Goal: Task Accomplishment & Management: Manage account settings

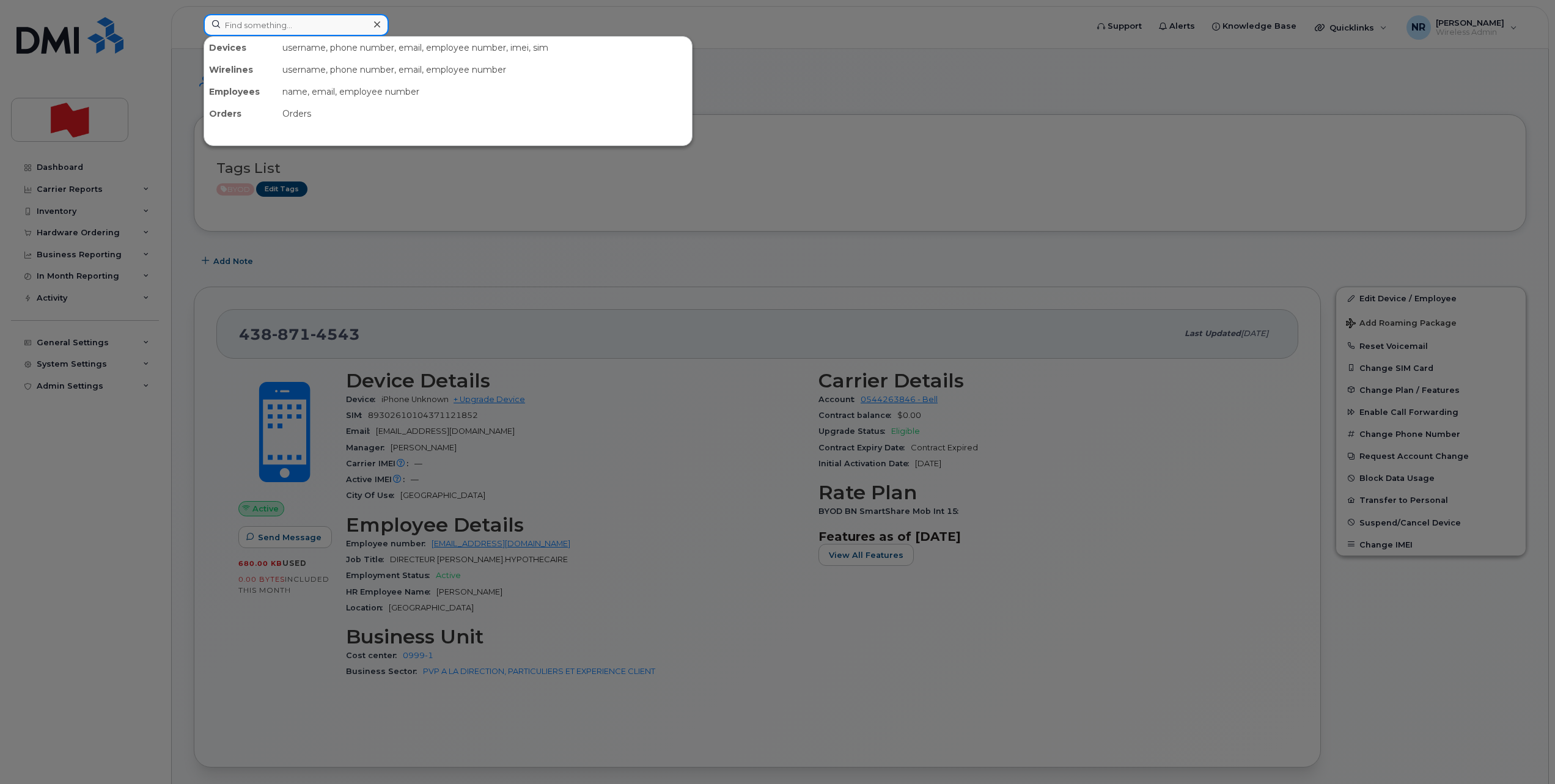
click at [304, 25] on input at bounding box center [296, 25] width 185 height 22
paste input "5142262934"
type input "5142262934"
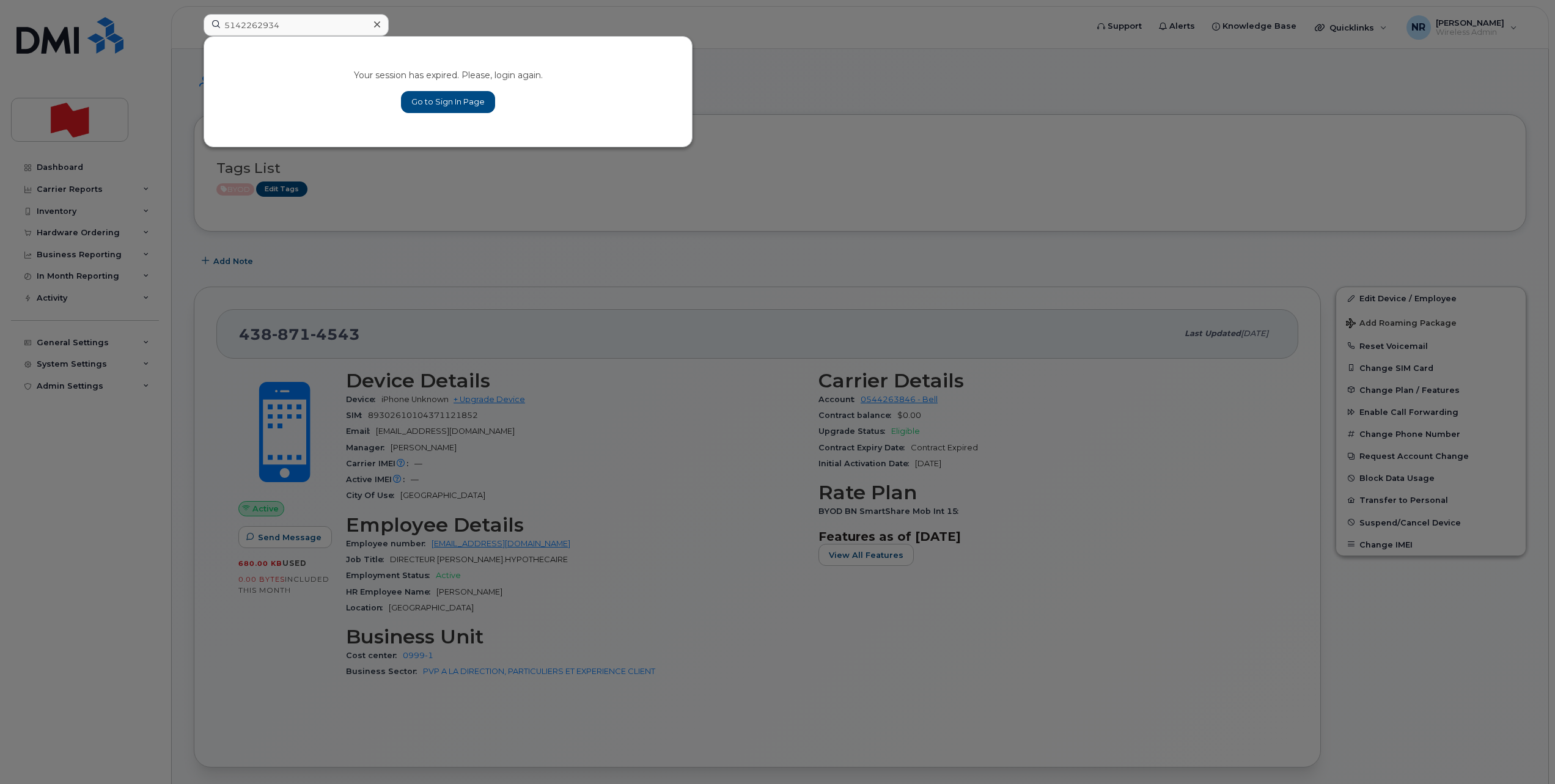
click at [378, 25] on icon at bounding box center [376, 25] width 6 height 10
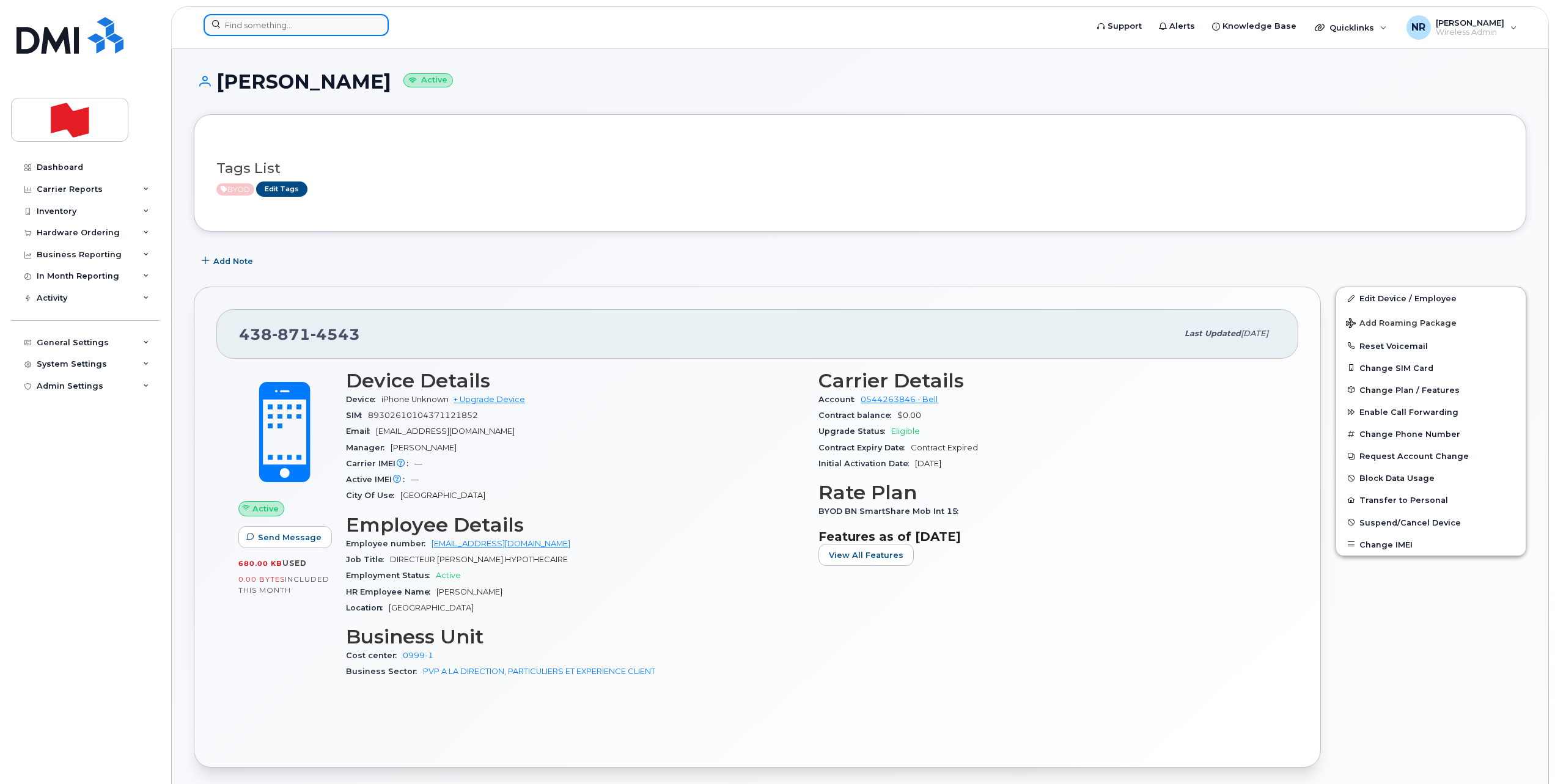
click at [295, 34] on input at bounding box center [296, 25] width 185 height 22
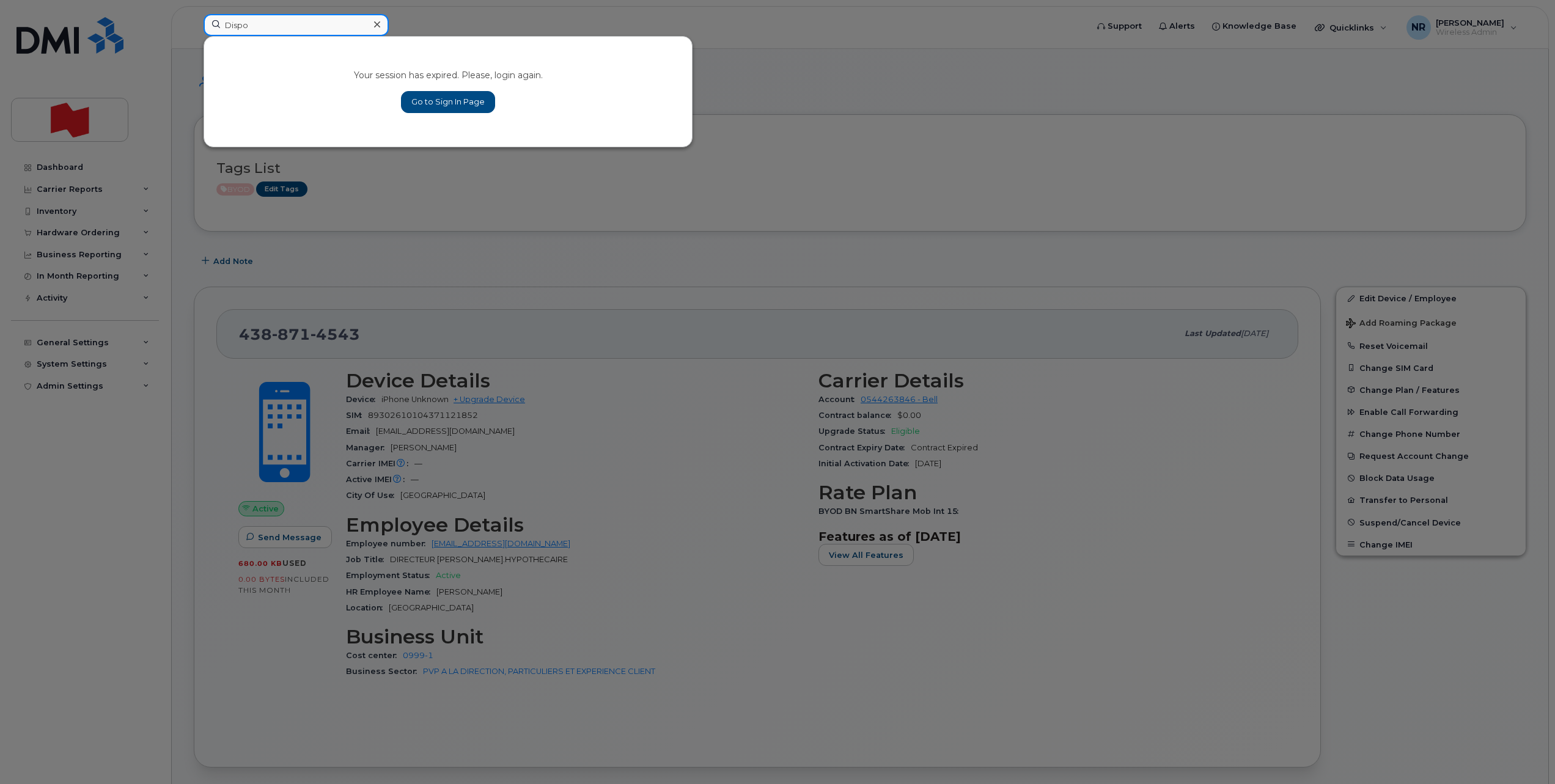
type input "Dispo"
click at [428, 98] on link "Go to Sign In Page" at bounding box center [448, 102] width 94 height 22
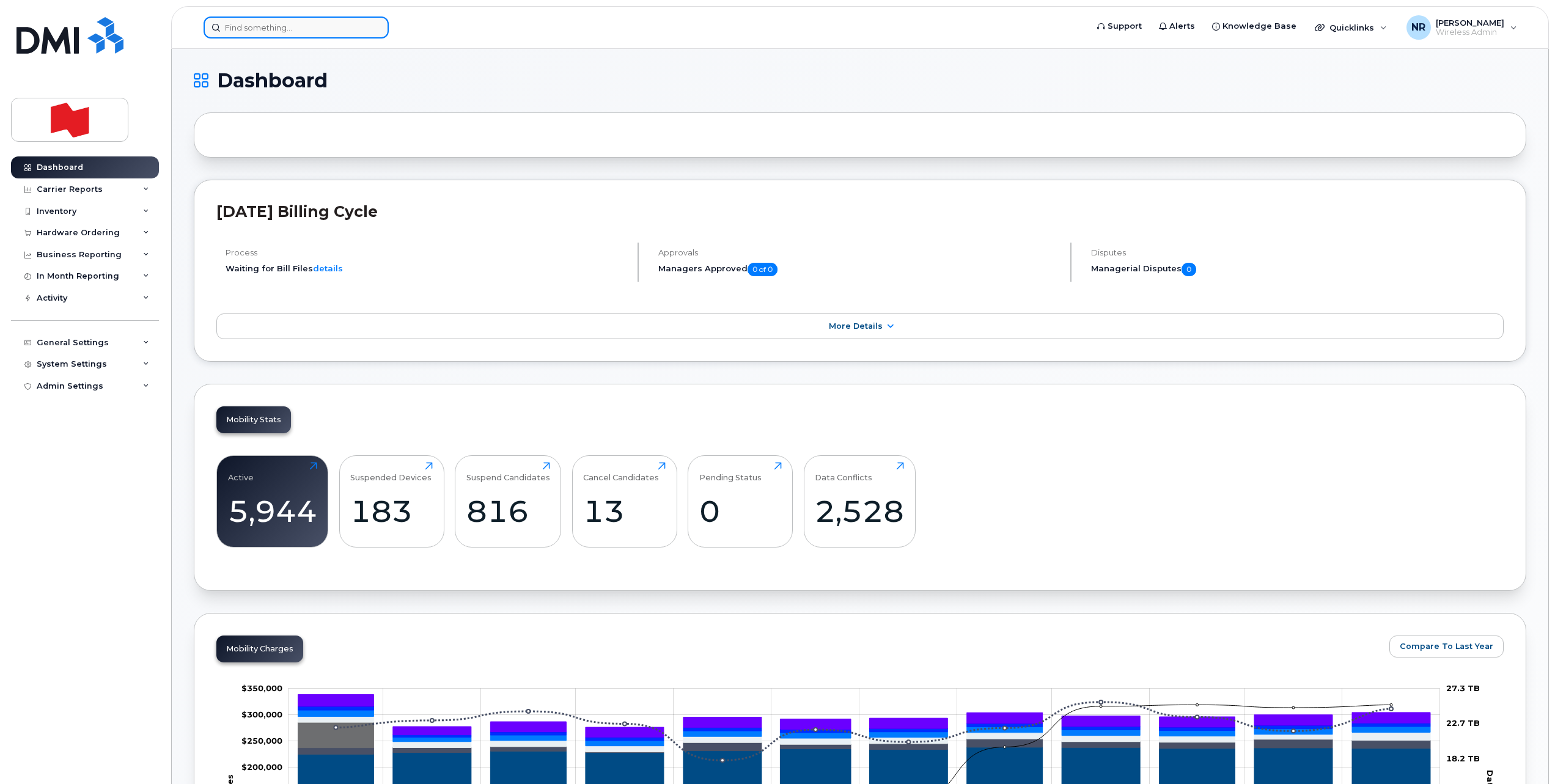
click at [319, 34] on input at bounding box center [296, 27] width 185 height 22
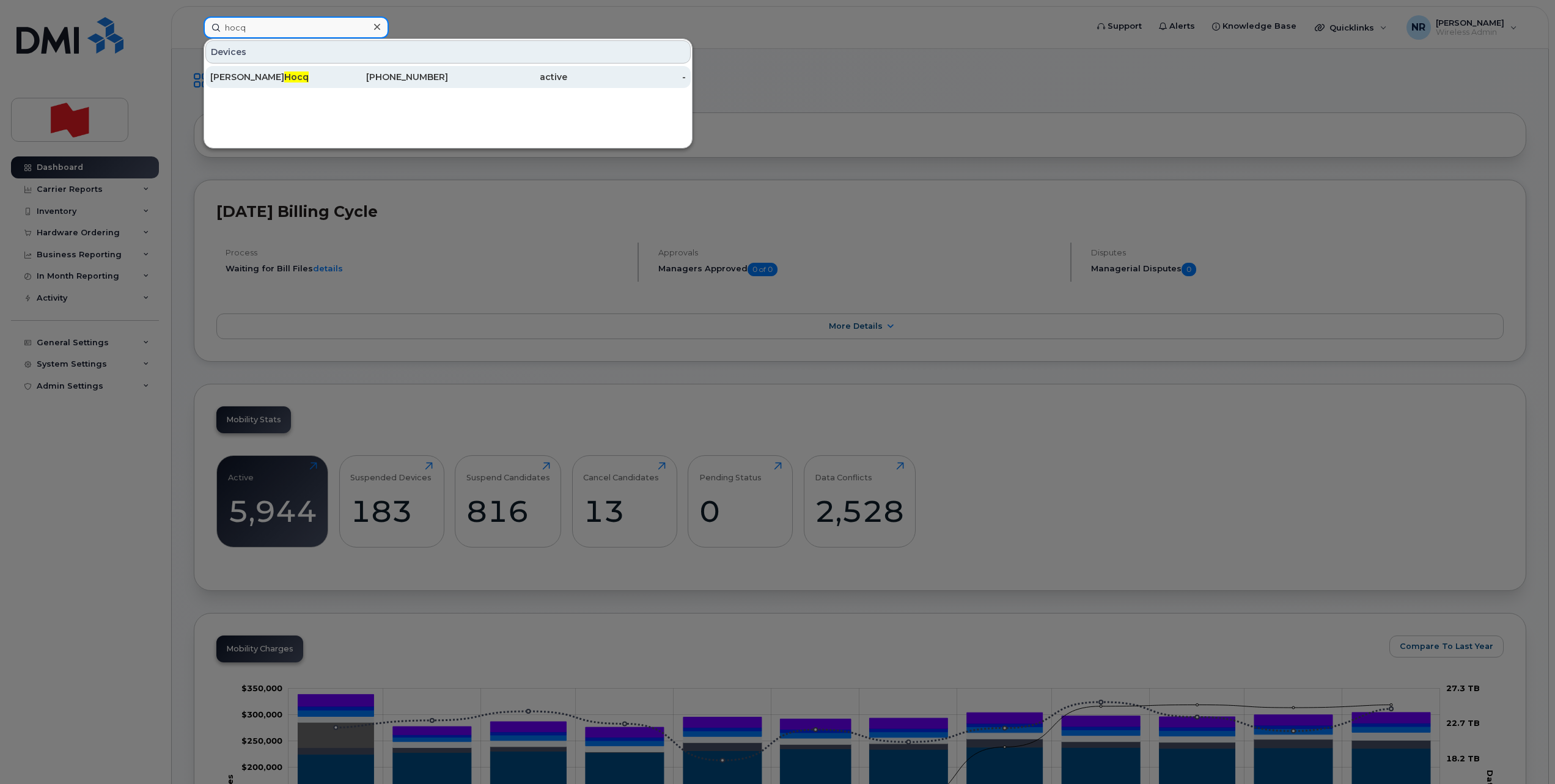
type input "hocq"
click at [284, 74] on span "Hocq" at bounding box center [296, 76] width 25 height 11
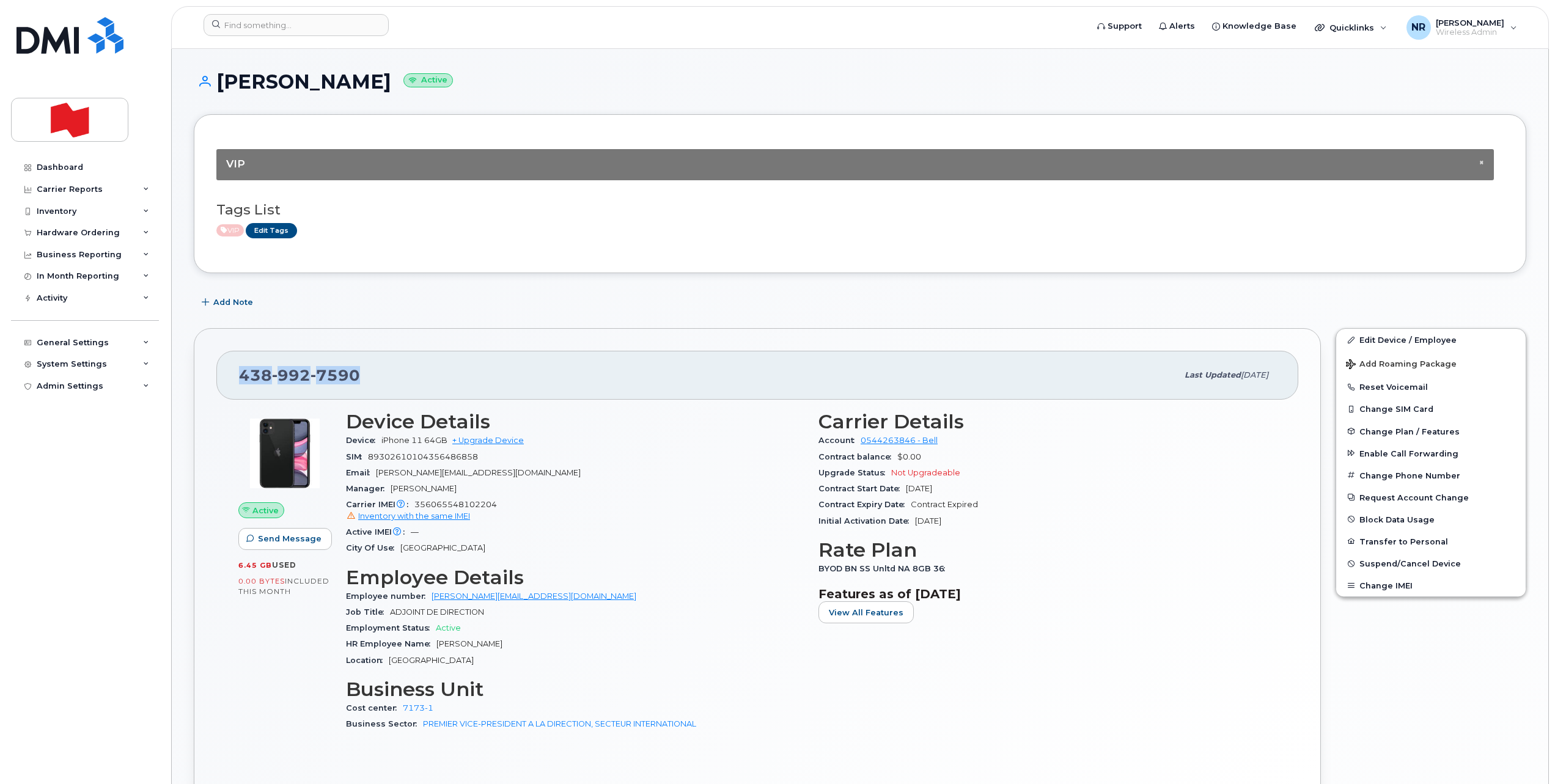
drag, startPoint x: 369, startPoint y: 376, endPoint x: 215, endPoint y: 382, distance: 154.1
click at [215, 382] on div "438 992 7590 Last updated Mar 18, 2025 Active Send Message 6.45 GB  used 0.00 B…" at bounding box center [757, 574] width 1127 height 492
copy span "438 992 7590"
click at [443, 375] on div "438 992 7590" at bounding box center [708, 375] width 939 height 25
drag, startPoint x: 398, startPoint y: 375, endPoint x: 209, endPoint y: 375, distance: 189.0
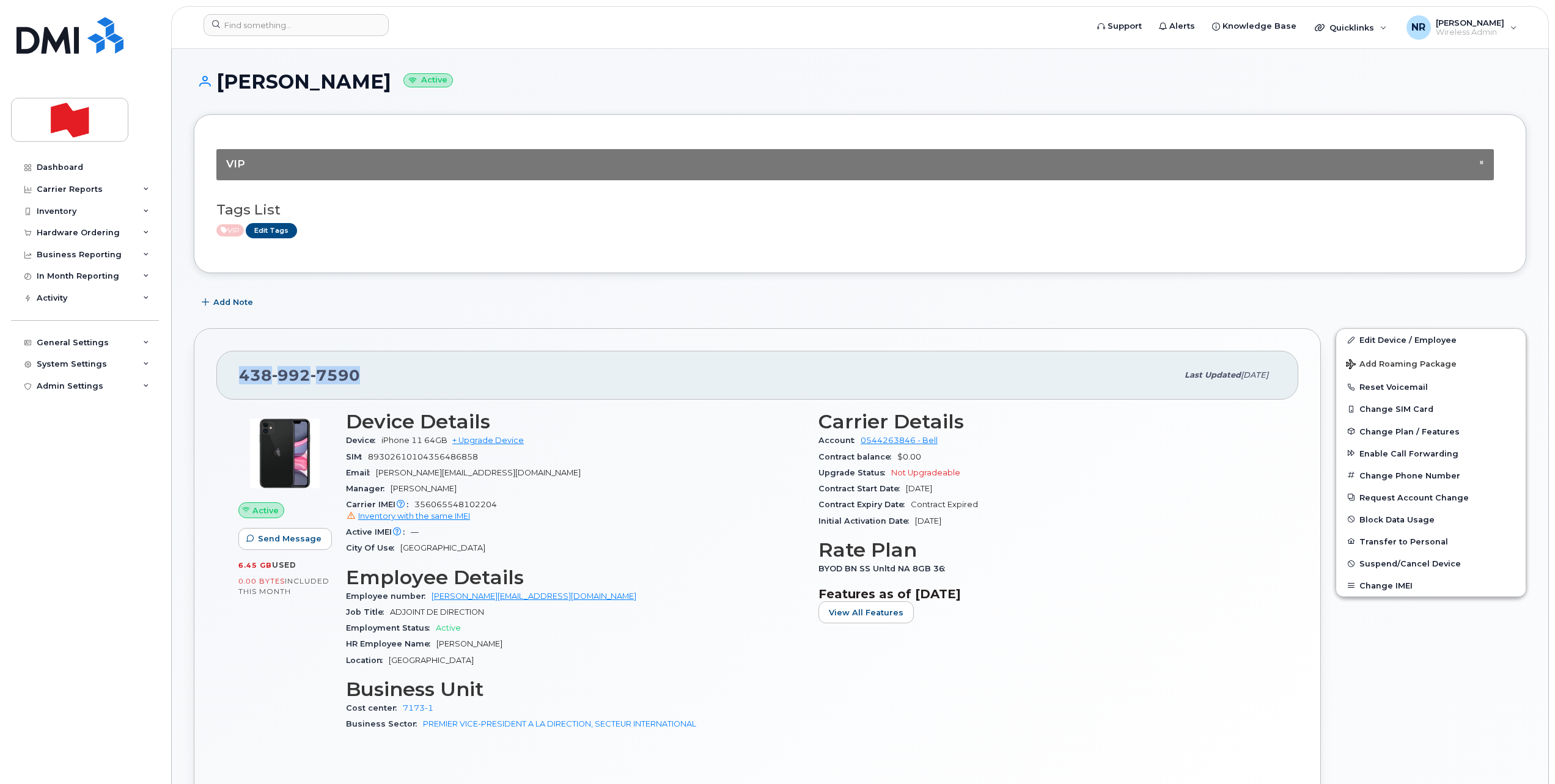
click at [209, 375] on div "438 992 7590 Last updated Mar 18, 2025 Active Send Message 6.45 GB  used 0.00 B…" at bounding box center [757, 574] width 1127 height 492
copy span "438 992 7590"
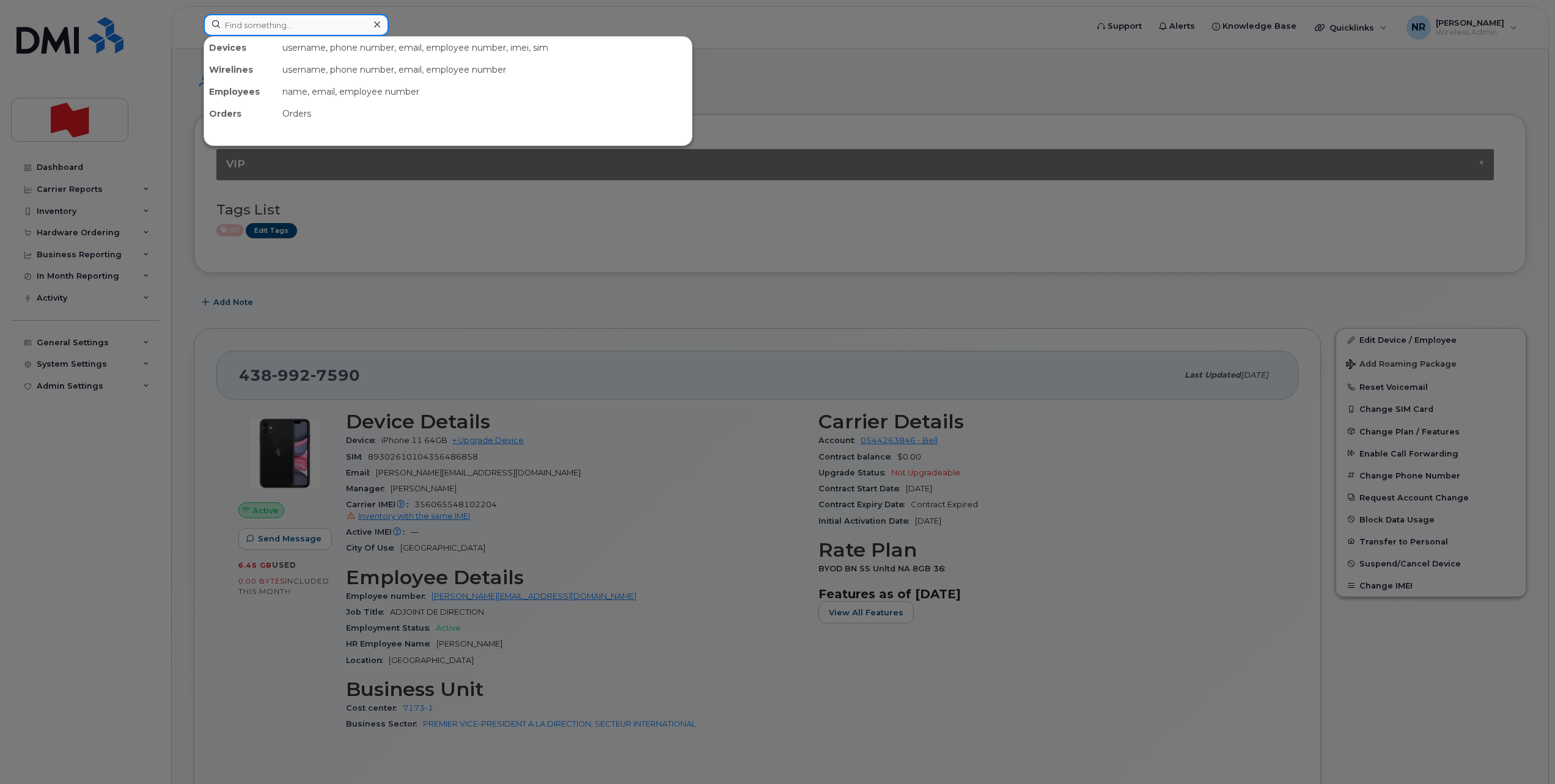
click at [281, 23] on input at bounding box center [296, 25] width 185 height 22
type input "dispo"
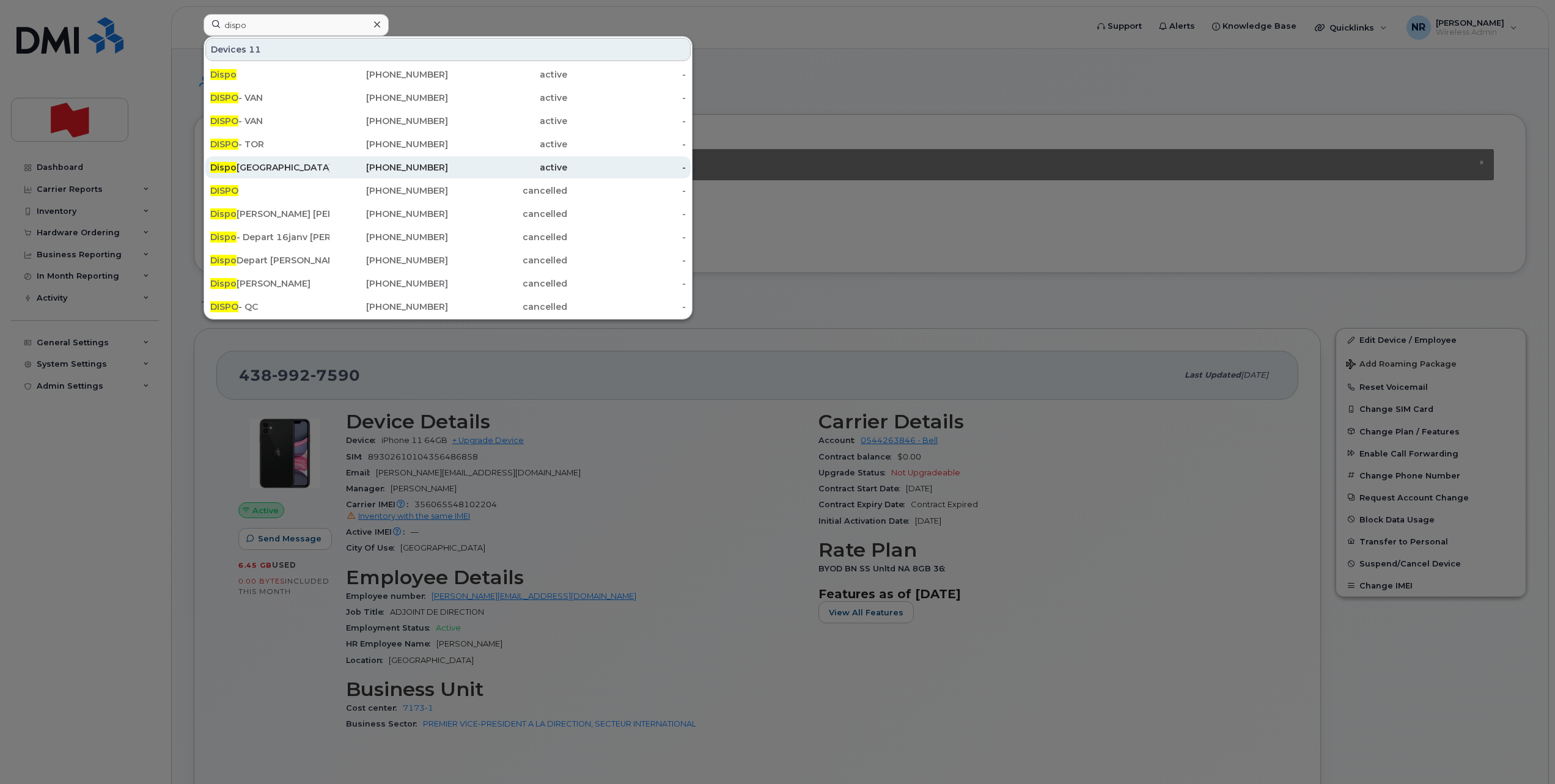
click at [265, 165] on div "Dispo Trois-Rivières" at bounding box center [270, 167] width 120 height 12
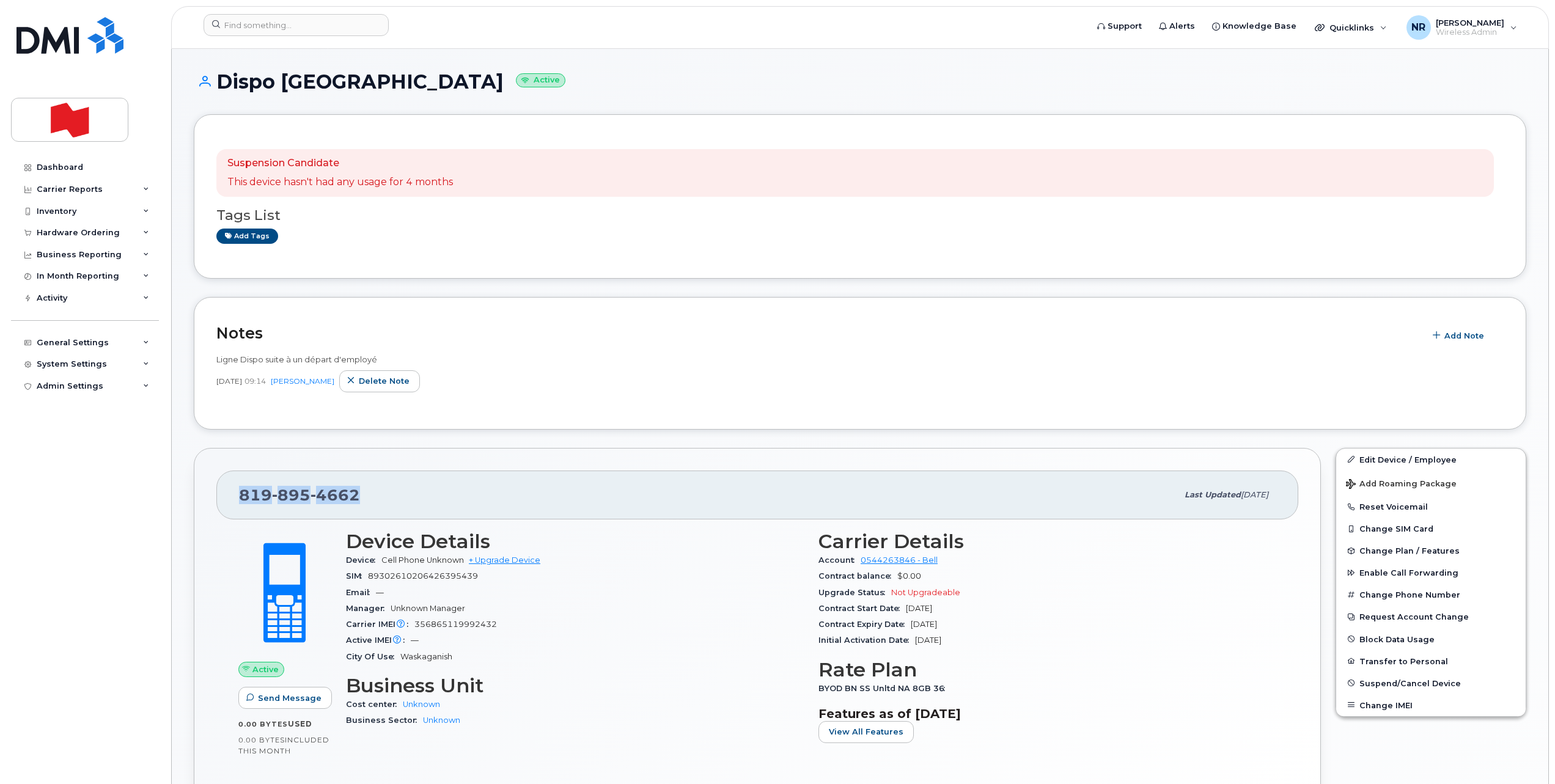
drag, startPoint x: 365, startPoint y: 492, endPoint x: 221, endPoint y: 496, distance: 144.1
click at [221, 496] on div "819 895 4662 Last updated Jul 29, 2025" at bounding box center [757, 495] width 1082 height 49
copy span "819 895 4662"
click at [385, 378] on span "Delete note" at bounding box center [384, 381] width 51 height 12
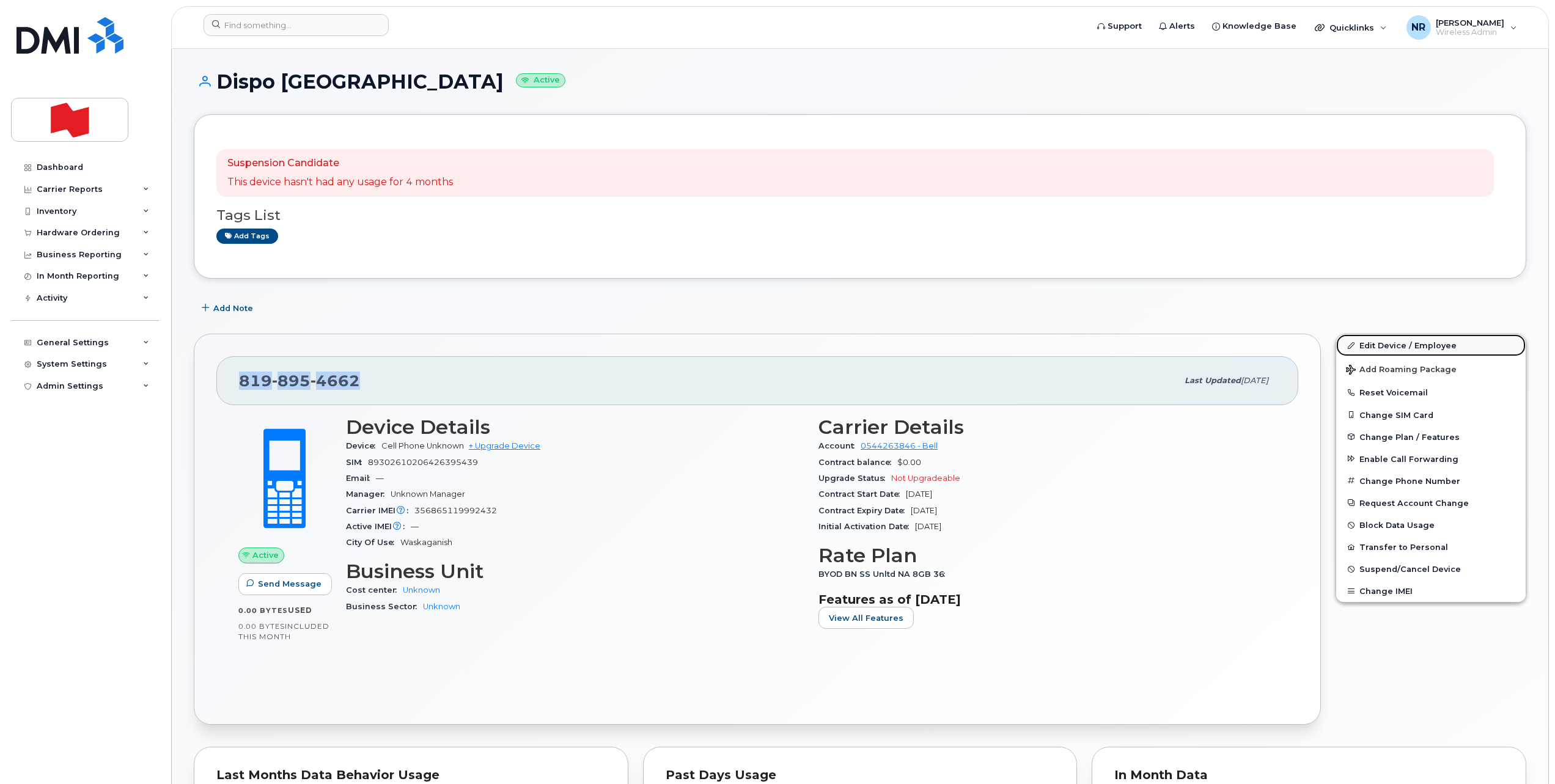
click at [1403, 345] on link "Edit Device / Employee" at bounding box center [1430, 345] width 189 height 22
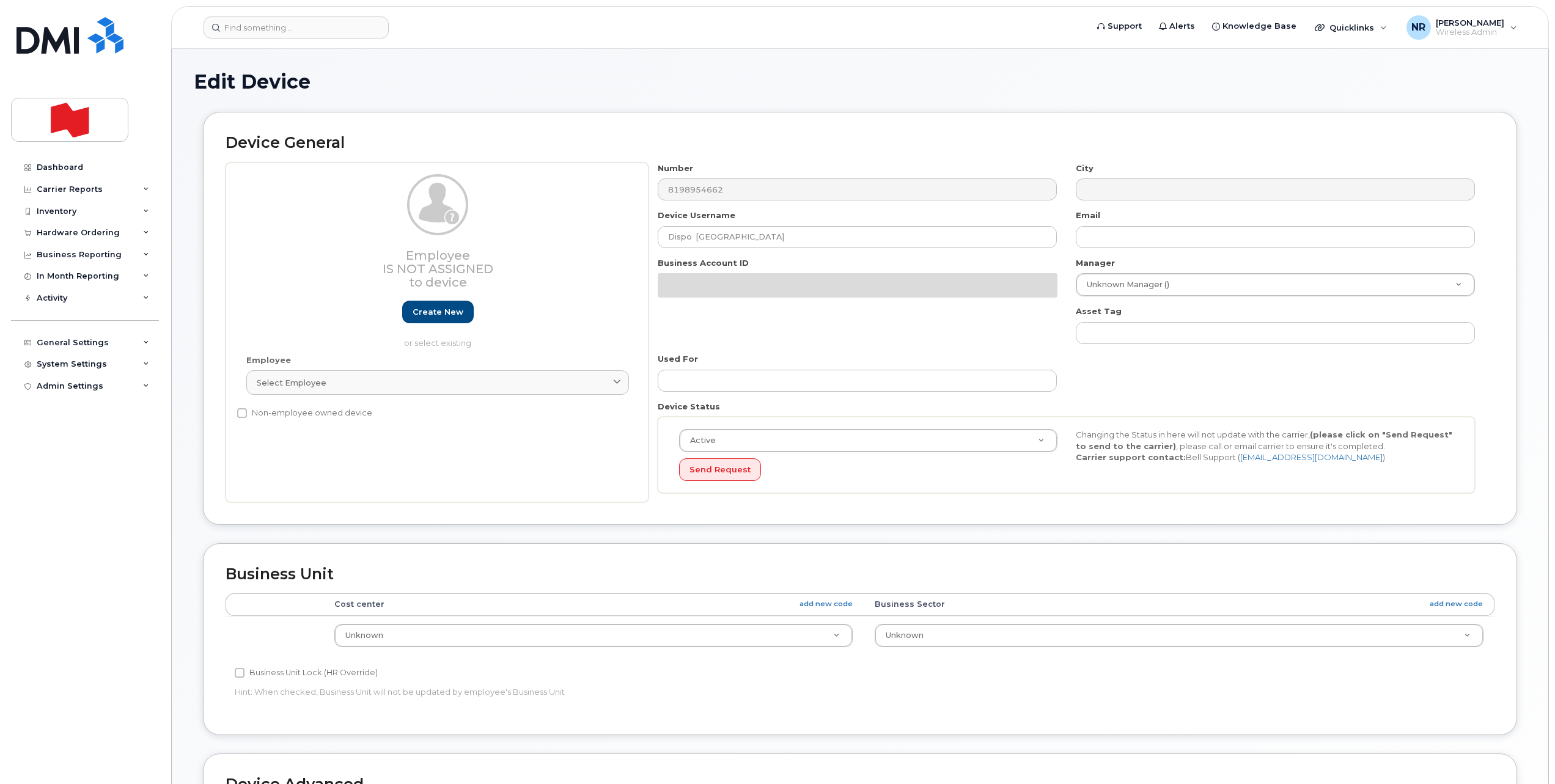
select select "22916206"
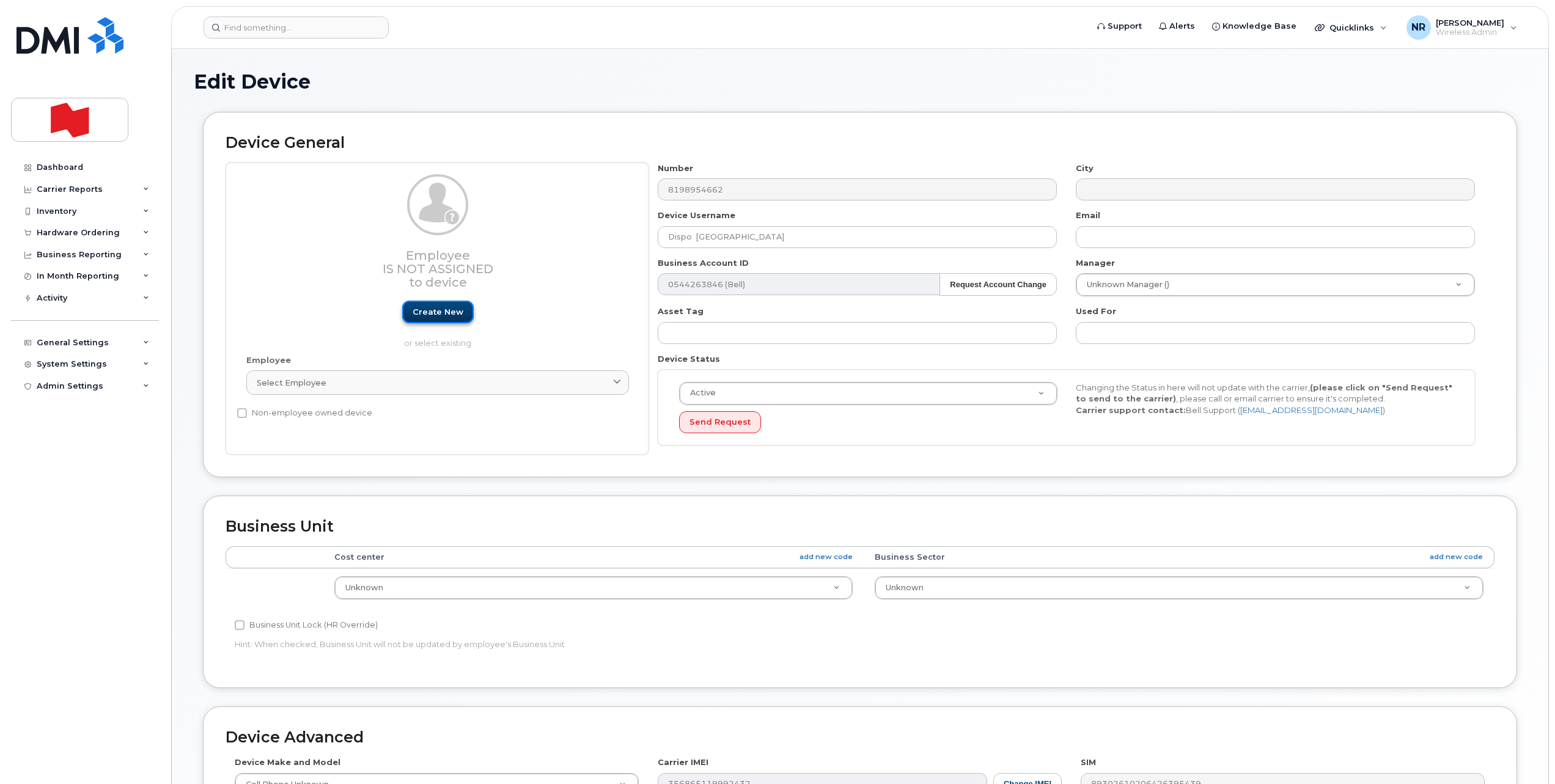
click at [449, 313] on link "Create new" at bounding box center [438, 312] width 71 height 23
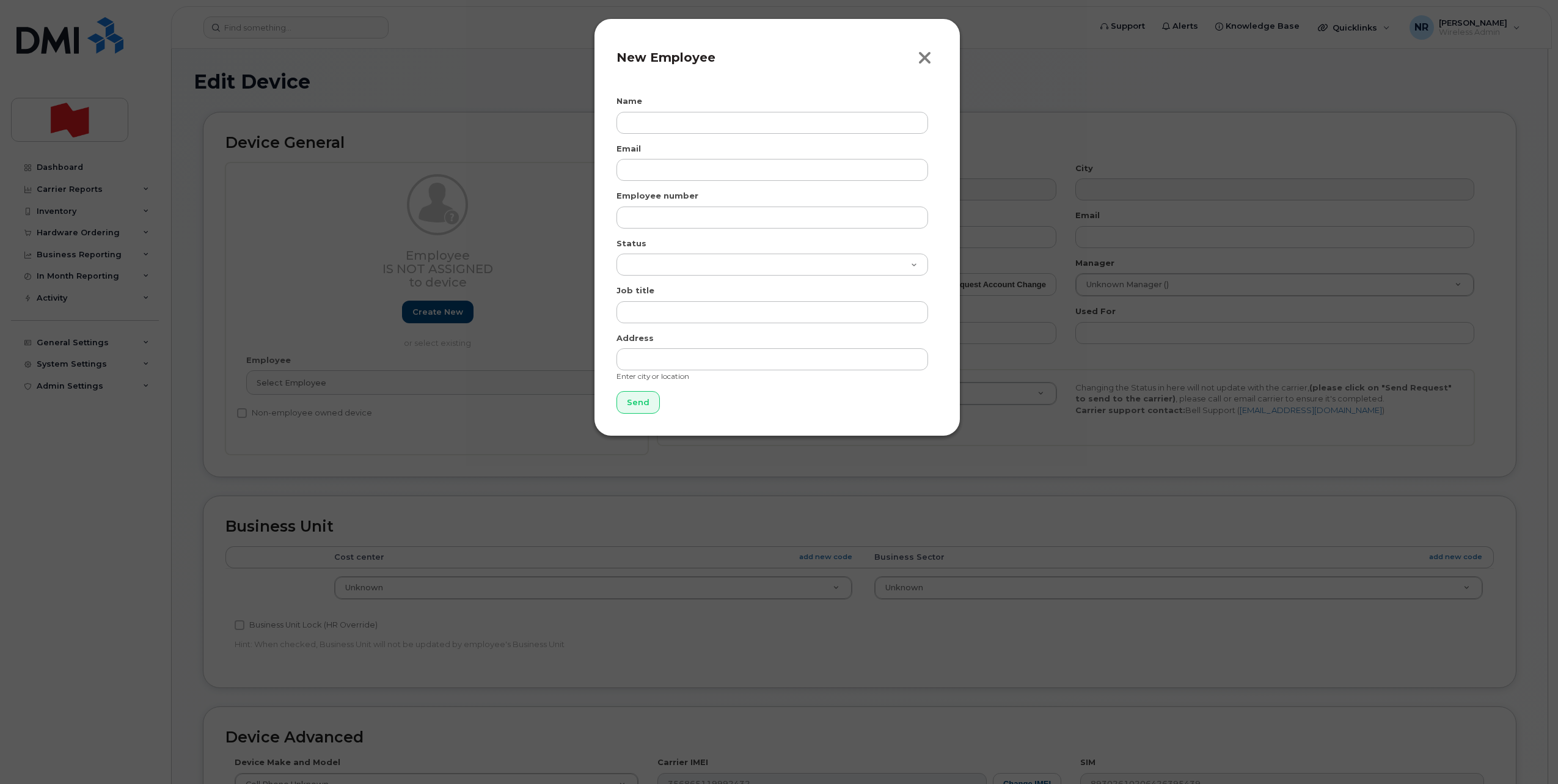
click at [927, 53] on icon "button" at bounding box center [925, 58] width 14 height 19
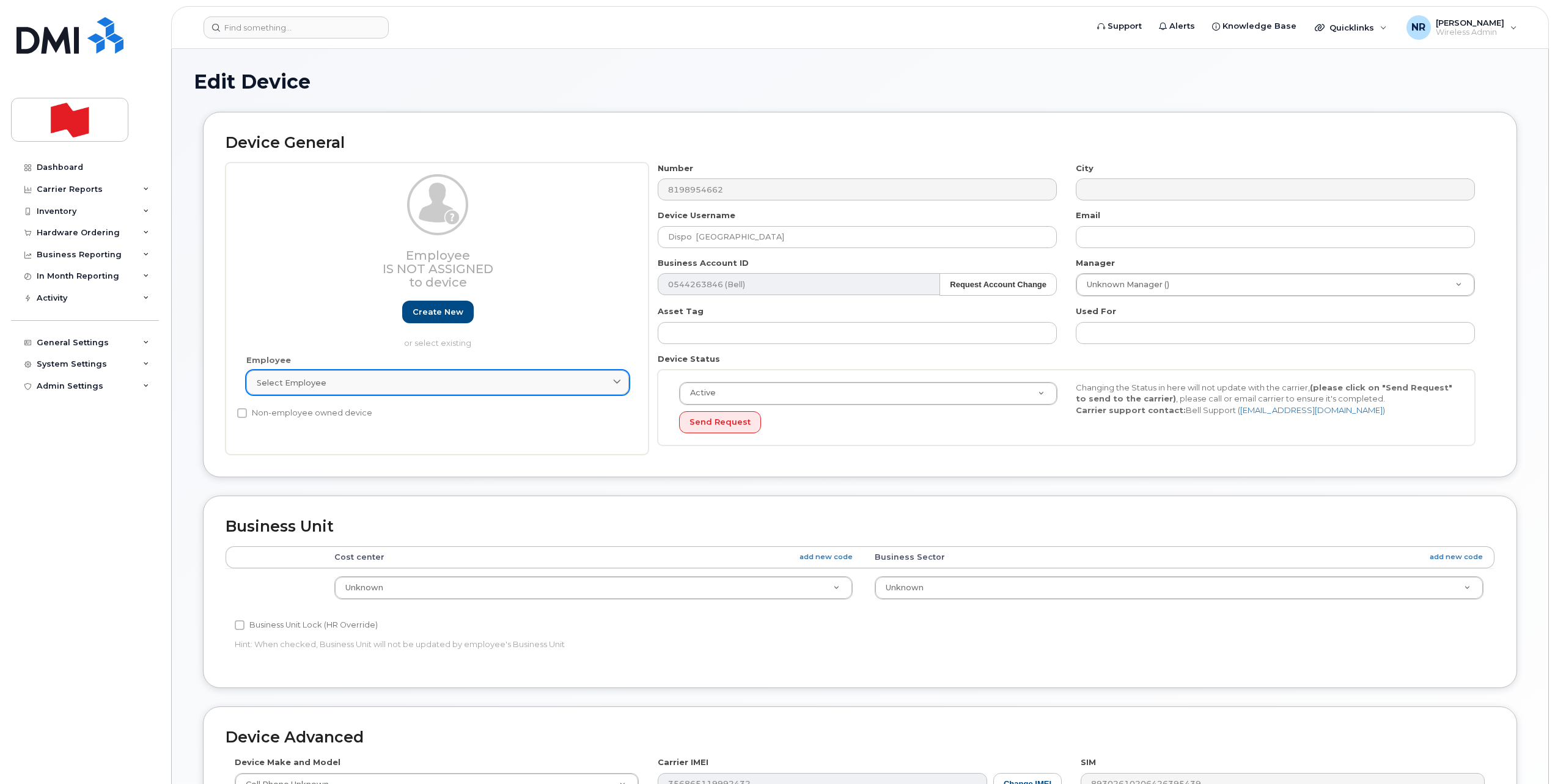
click at [301, 374] on link "Select employee" at bounding box center [438, 382] width 382 height 25
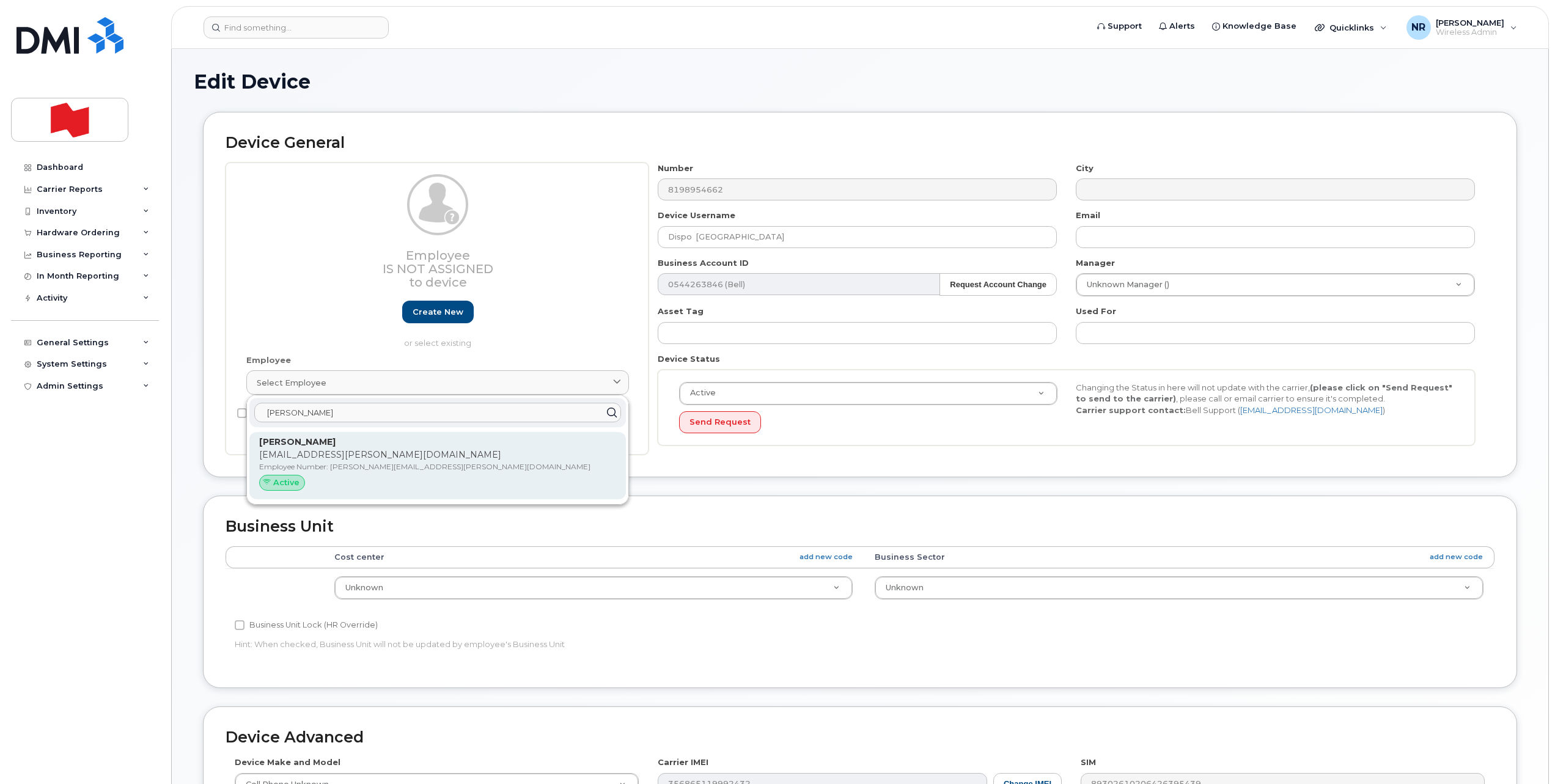
type input "Simon Desha"
click at [301, 438] on strong "[PERSON_NAME]" at bounding box center [298, 442] width 76 height 11
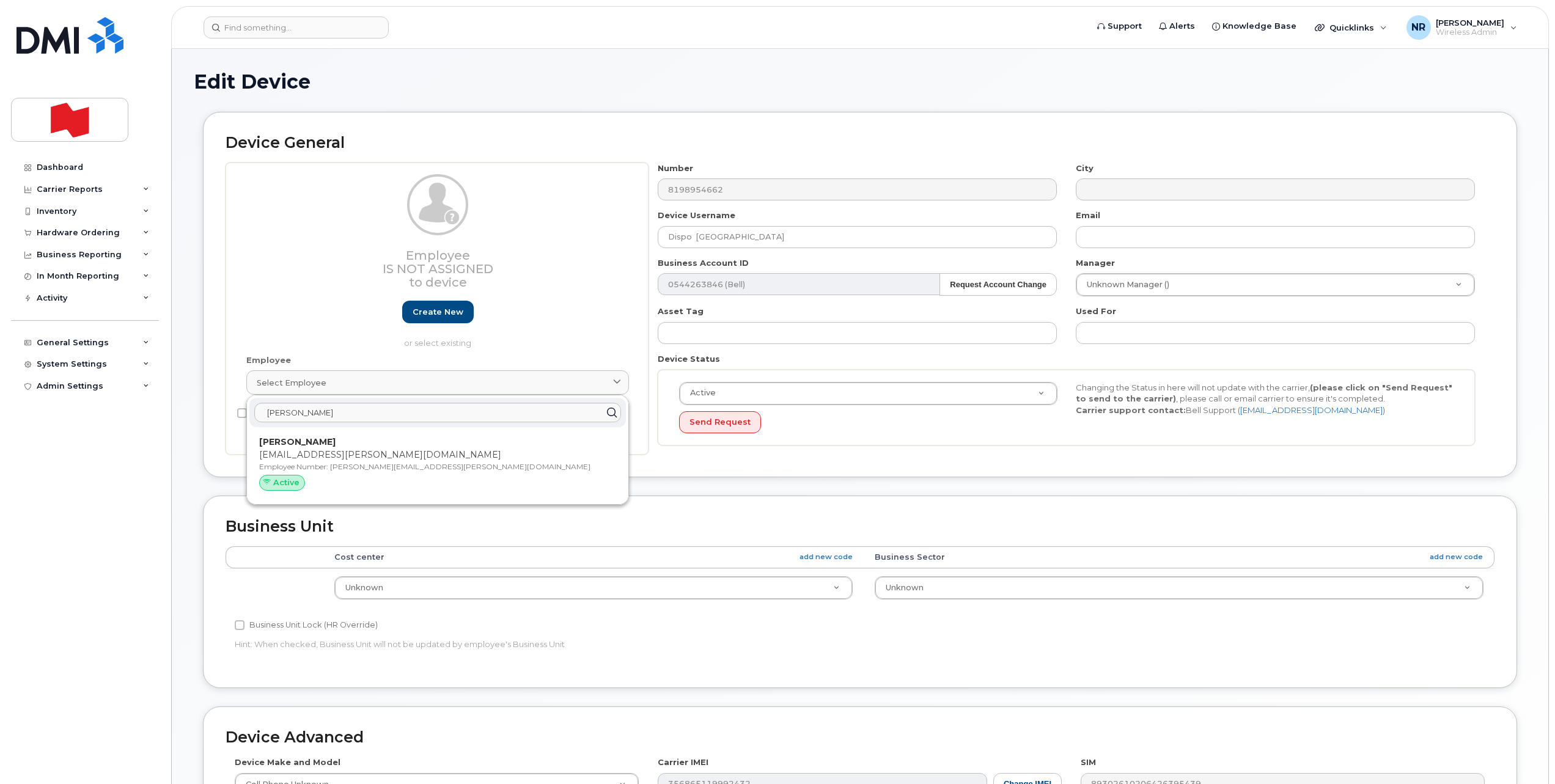
type input "[EMAIL_ADDRESS][PERSON_NAME][DOMAIN_NAME]"
type input "[PERSON_NAME]"
type input "[EMAIL_ADDRESS][PERSON_NAME][DOMAIN_NAME]"
type input "22916621"
select select "22917077"
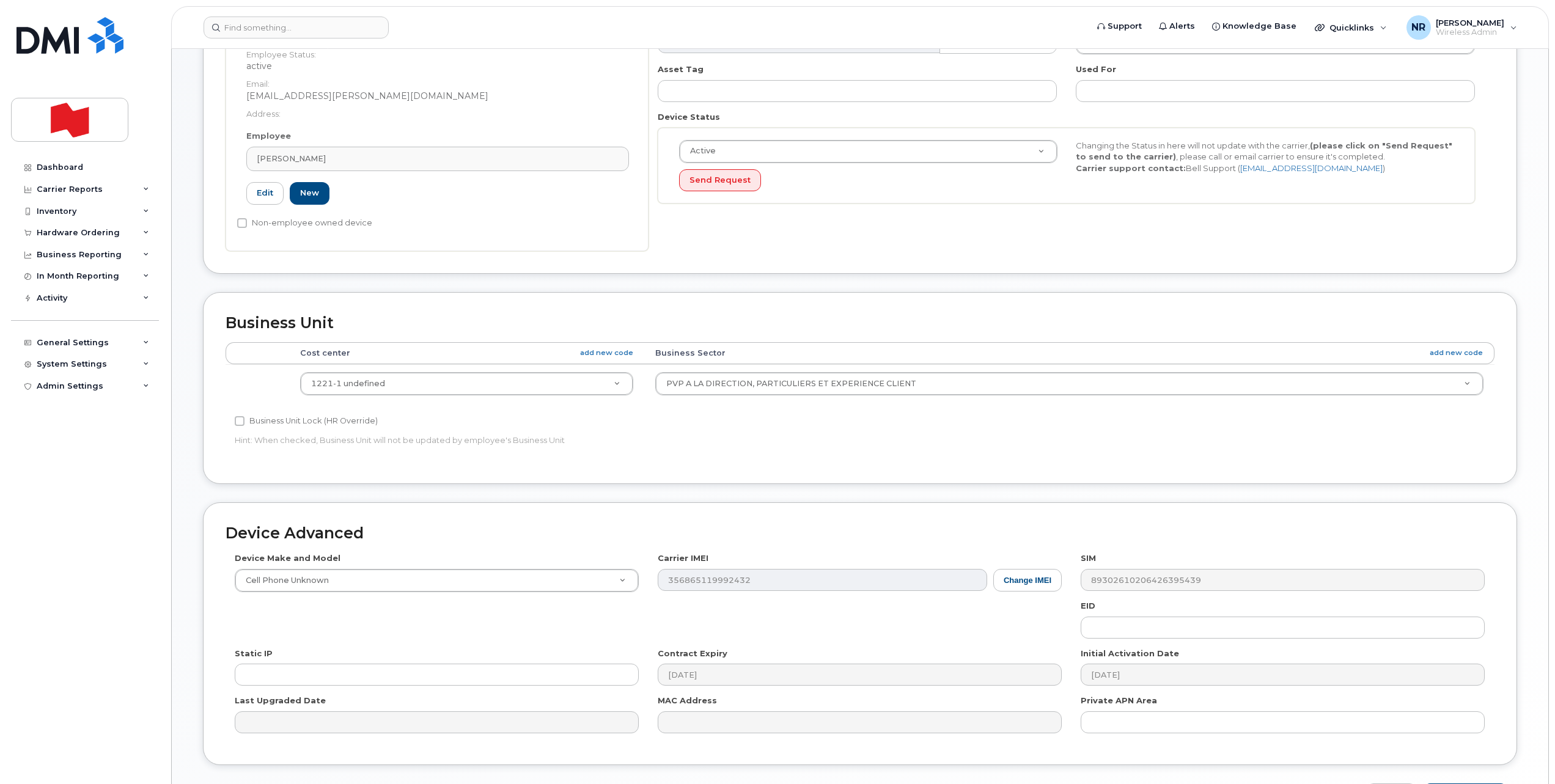
scroll to position [325, 0]
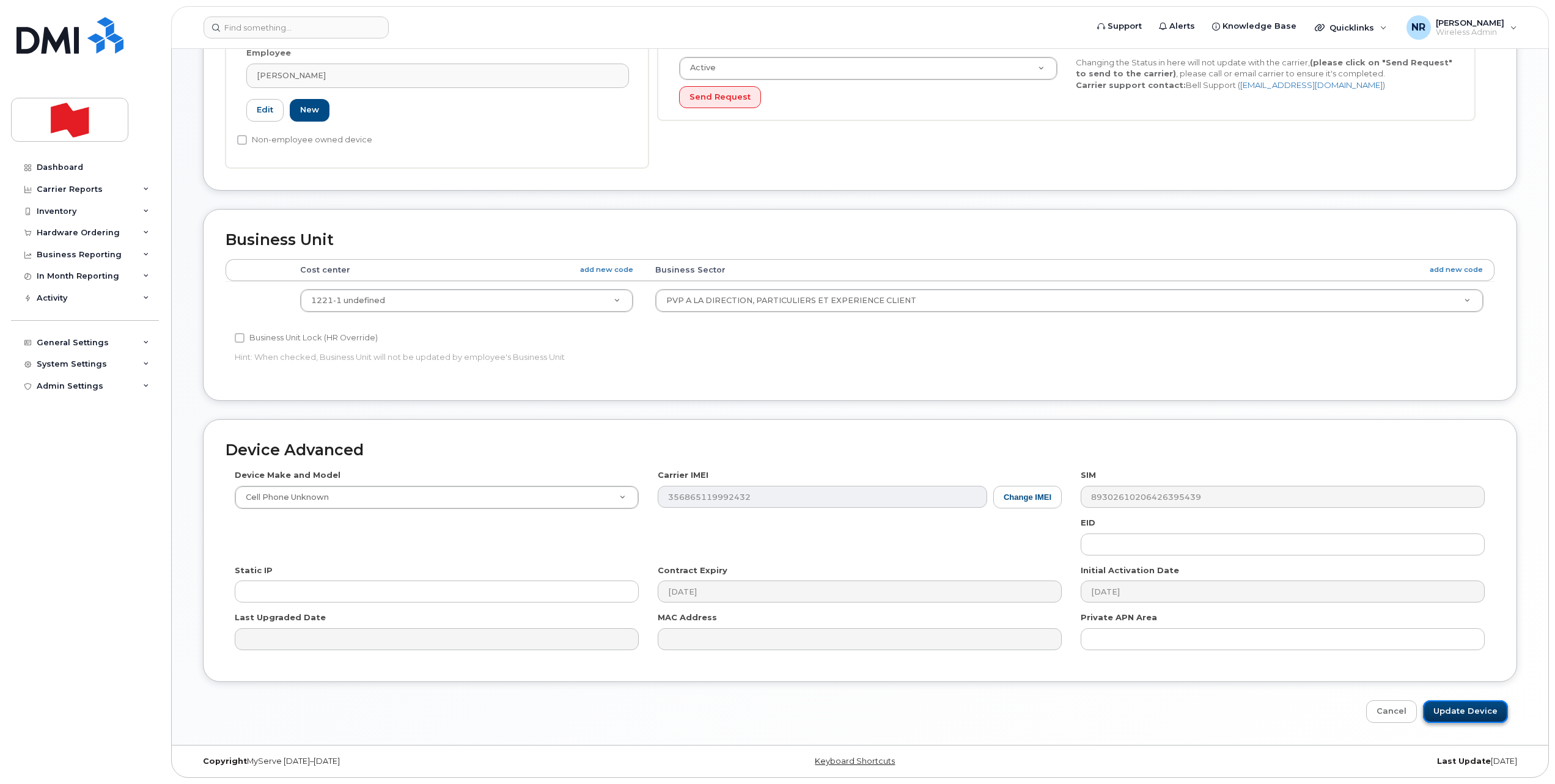
click at [1467, 711] on input "Update Device" at bounding box center [1465, 711] width 85 height 23
type input "Saving..."
